Goal: Information Seeking & Learning: Learn about a topic

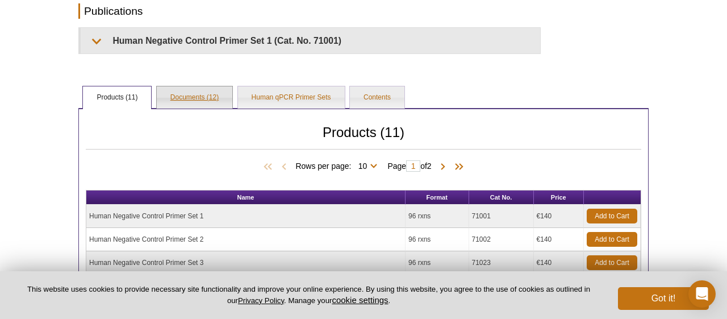
click at [159, 93] on link "Documents (12)" at bounding box center [195, 97] width 76 height 23
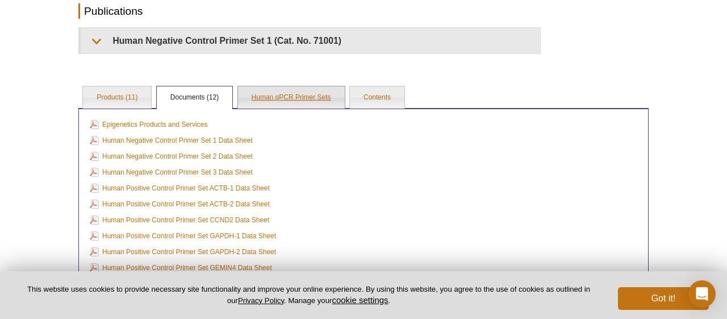
click at [265, 101] on link "Human qPCR Primer Sets" at bounding box center [291, 97] width 107 height 23
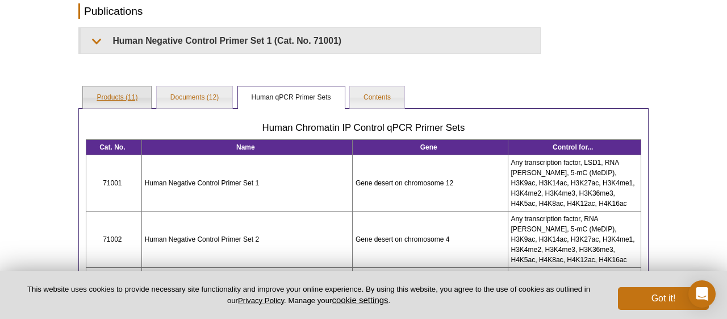
click at [124, 91] on link "Products (11)" at bounding box center [117, 97] width 68 height 23
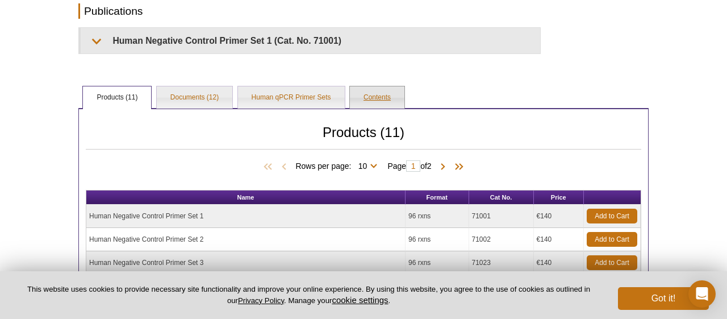
click at [370, 99] on link "Contents" at bounding box center [377, 97] width 55 height 23
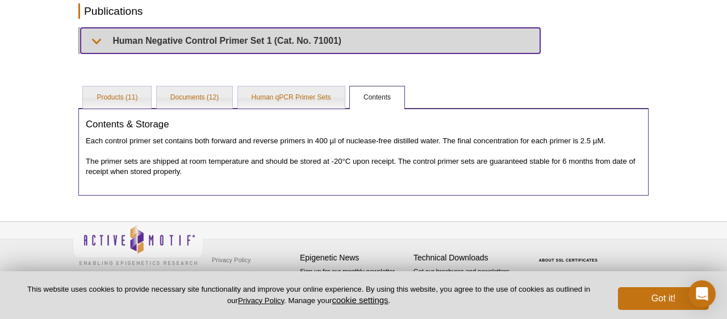
click at [98, 39] on summary "Human Negative Control Primer Set 1 (Cat. No. 71001)" at bounding box center [311, 41] width 460 height 26
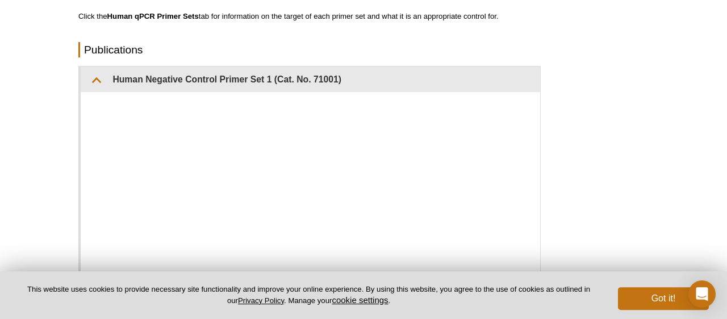
scroll to position [174, 0]
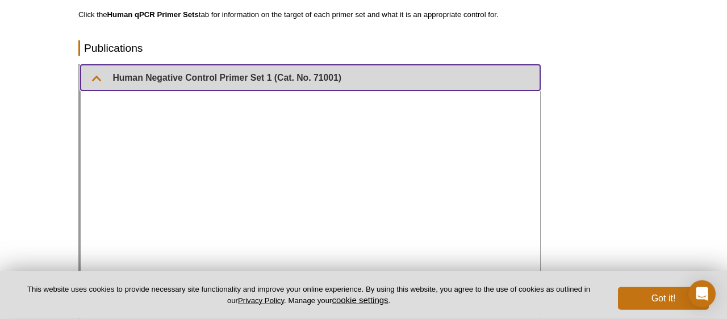
click at [98, 81] on summary "Human Negative Control Primer Set 1 (Cat. No. 71001)" at bounding box center [311, 78] width 460 height 26
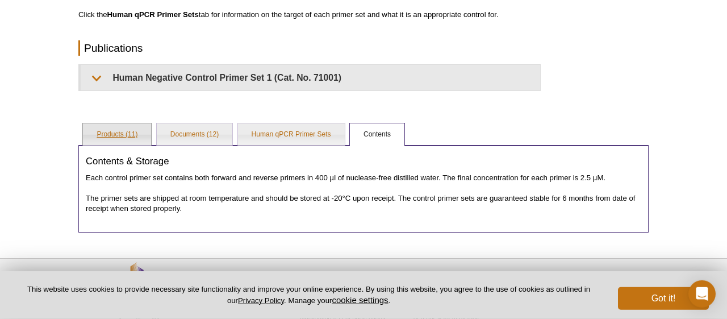
click at [107, 126] on link "Products (11)" at bounding box center [117, 134] width 68 height 23
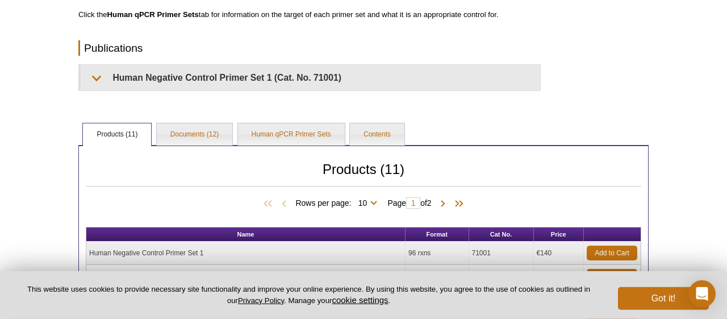
scroll to position [331, 0]
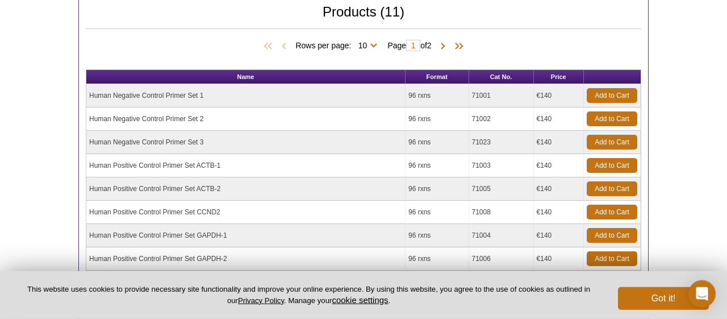
drag, startPoint x: 90, startPoint y: 94, endPoint x: 207, endPoint y: 94, distance: 117.0
click at [207, 94] on td "Human Negative Control Primer Set 1" at bounding box center [245, 95] width 319 height 23
copy td "Human Negative Control Primer Set 1"
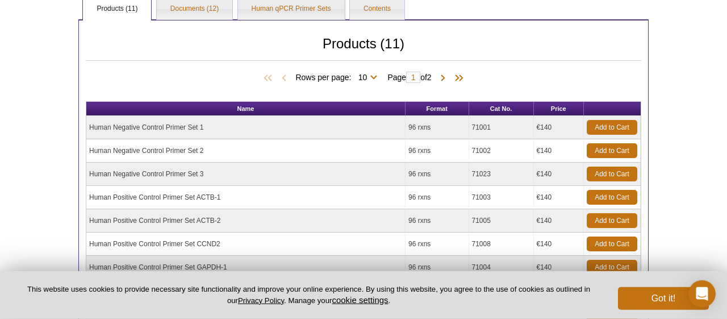
scroll to position [301, 0]
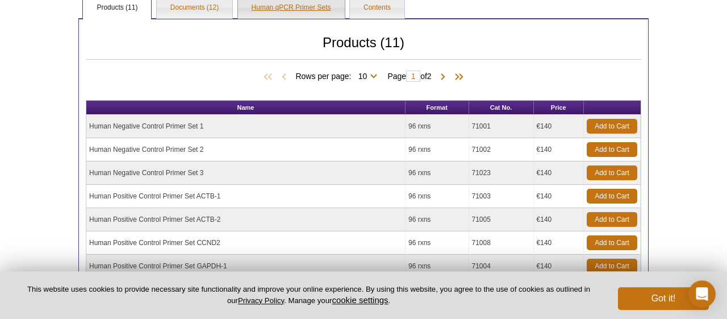
click at [251, 13] on link "Human qPCR Primer Sets" at bounding box center [291, 8] width 107 height 23
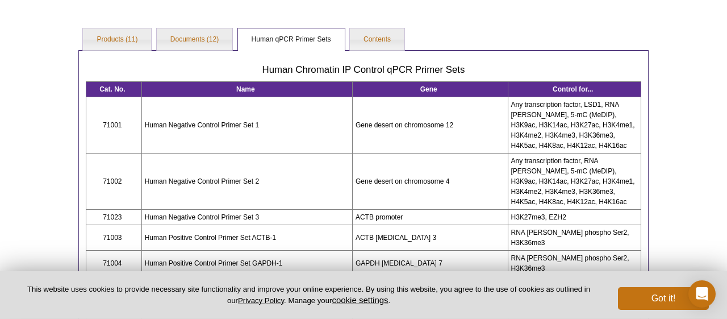
scroll to position [269, 0]
